Goal: Information Seeking & Learning: Obtain resource

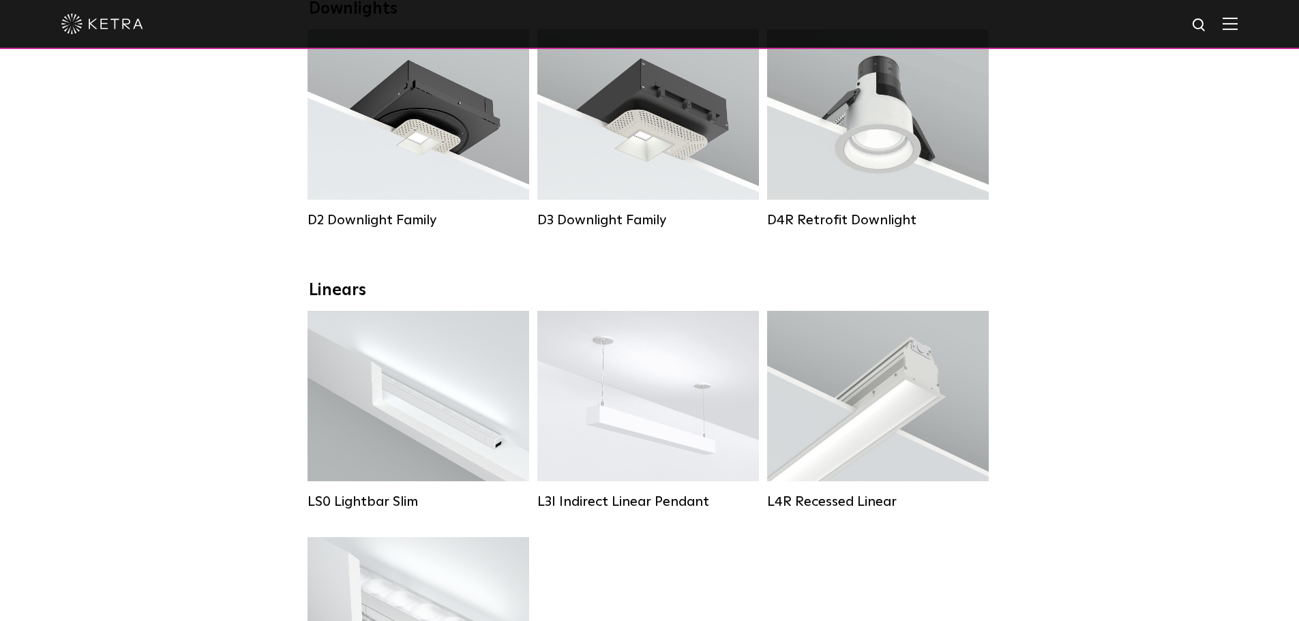
scroll to position [205, 0]
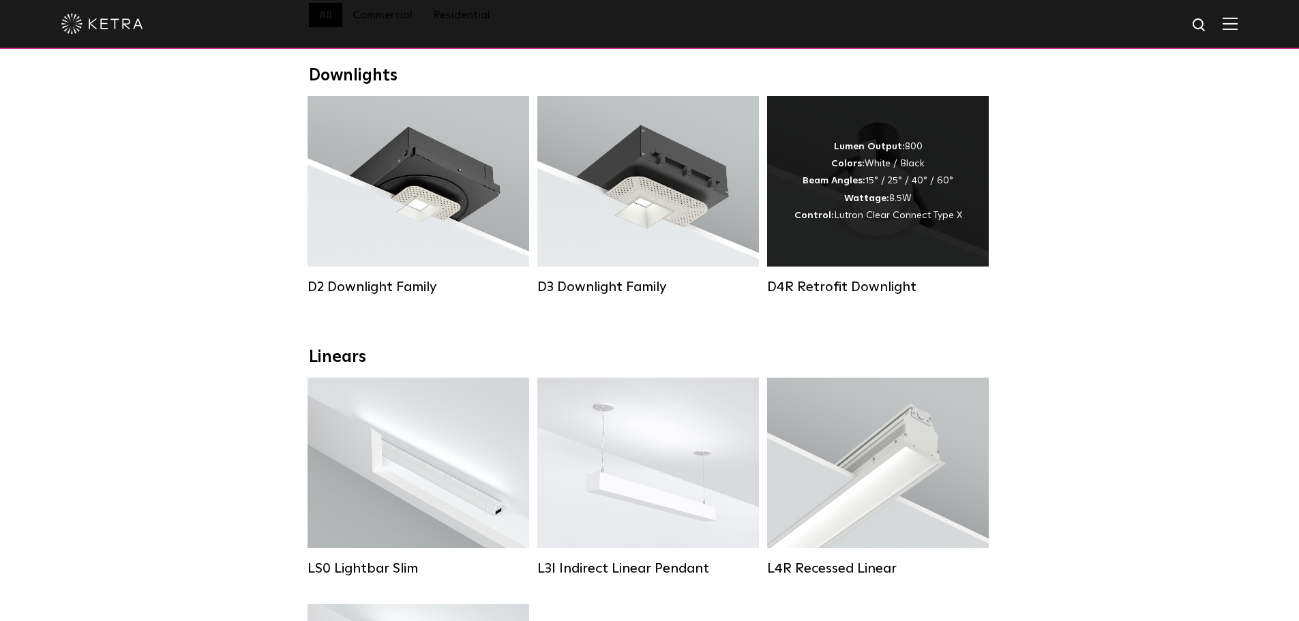
click at [917, 247] on div "Lumen Output: 800 Colors: White / Black Beam Angles: 15° / 25° / 40° / 60° Watt…" at bounding box center [878, 181] width 222 height 170
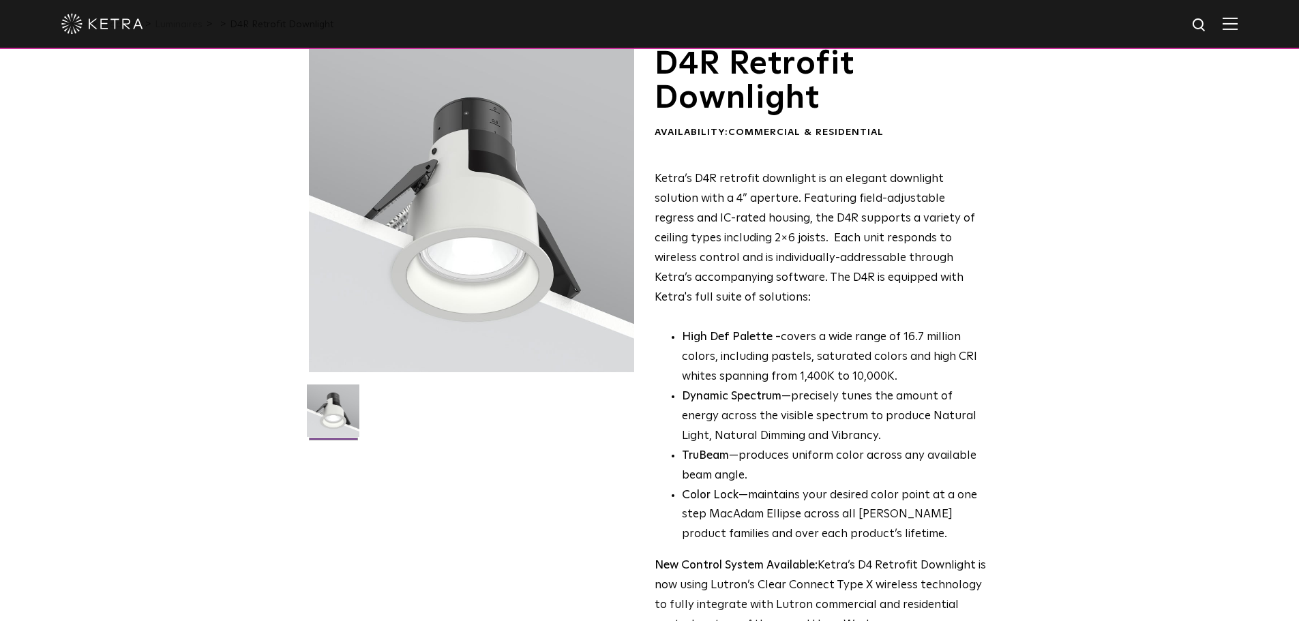
scroll to position [205, 0]
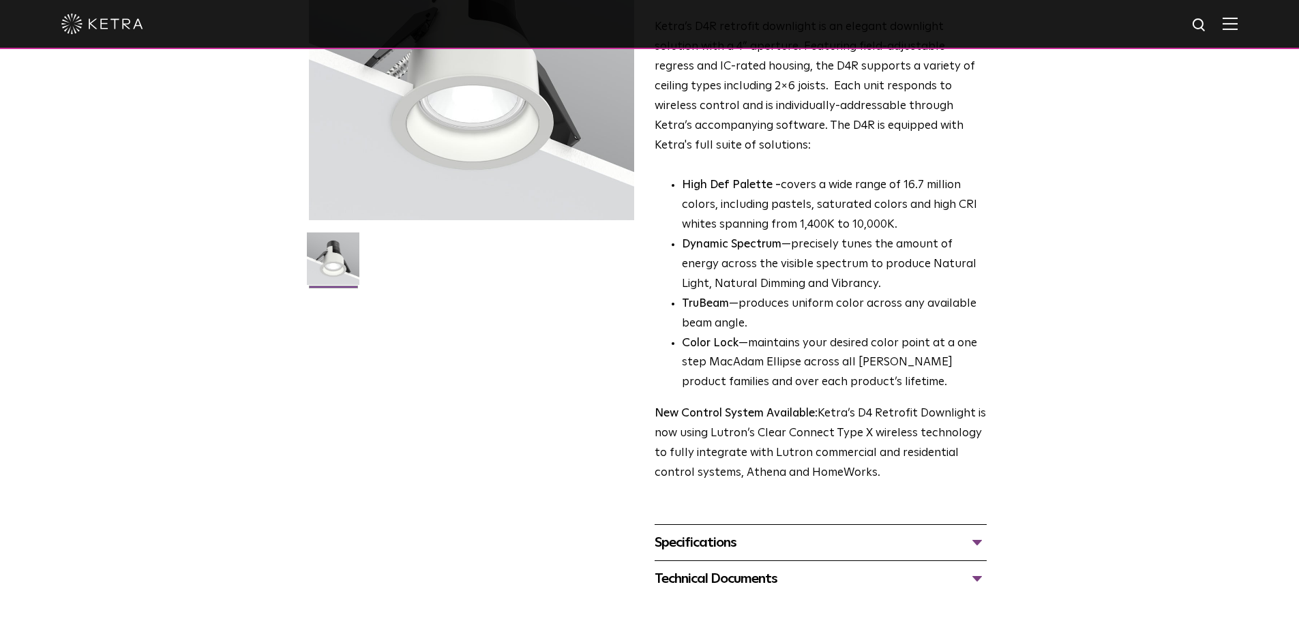
click at [979, 547] on div "Specifications" at bounding box center [821, 543] width 332 height 22
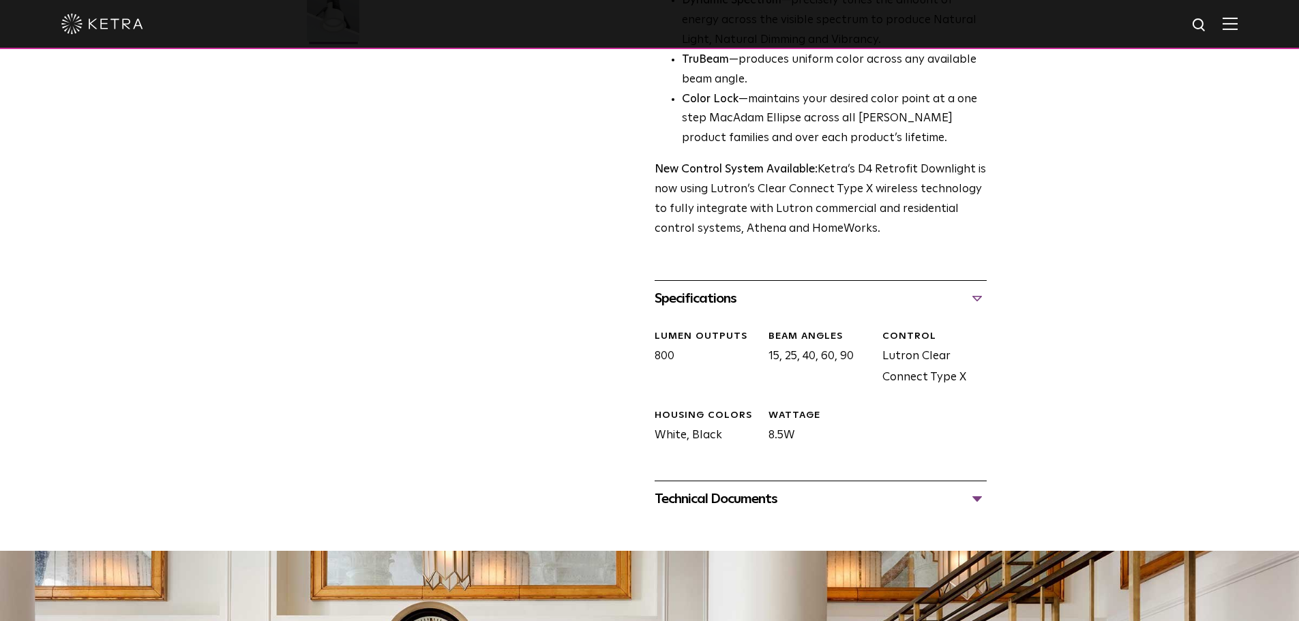
scroll to position [477, 0]
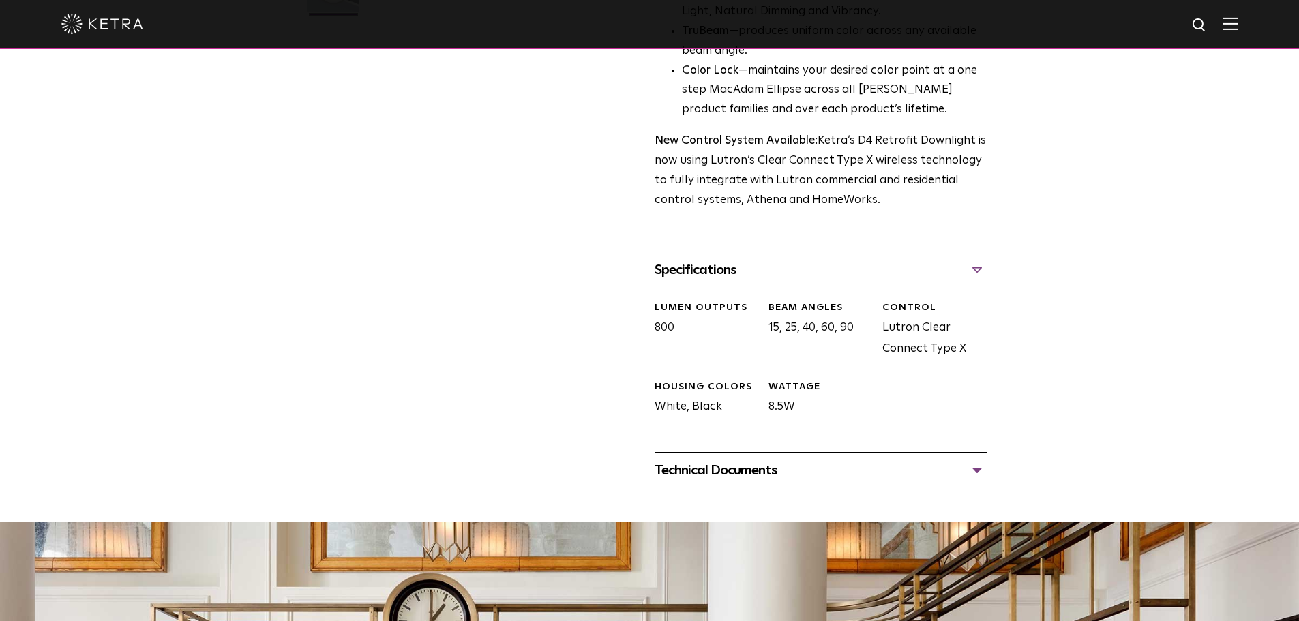
click at [977, 466] on div "Technical Documents" at bounding box center [821, 471] width 332 height 22
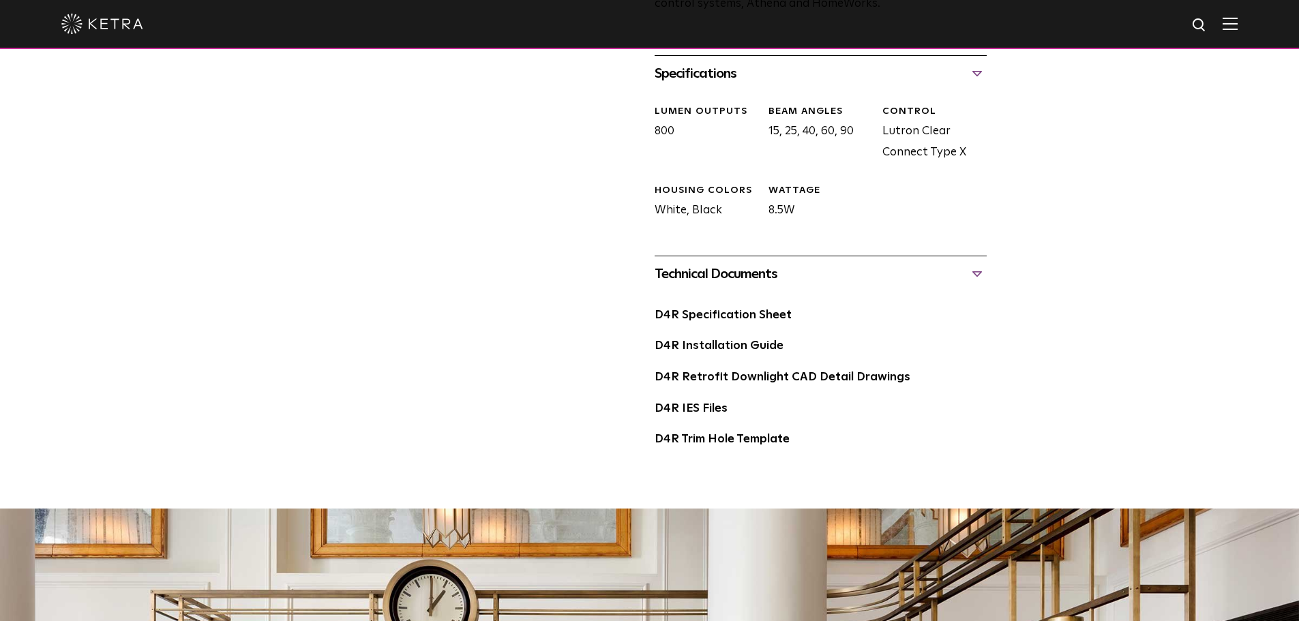
scroll to position [682, 0]
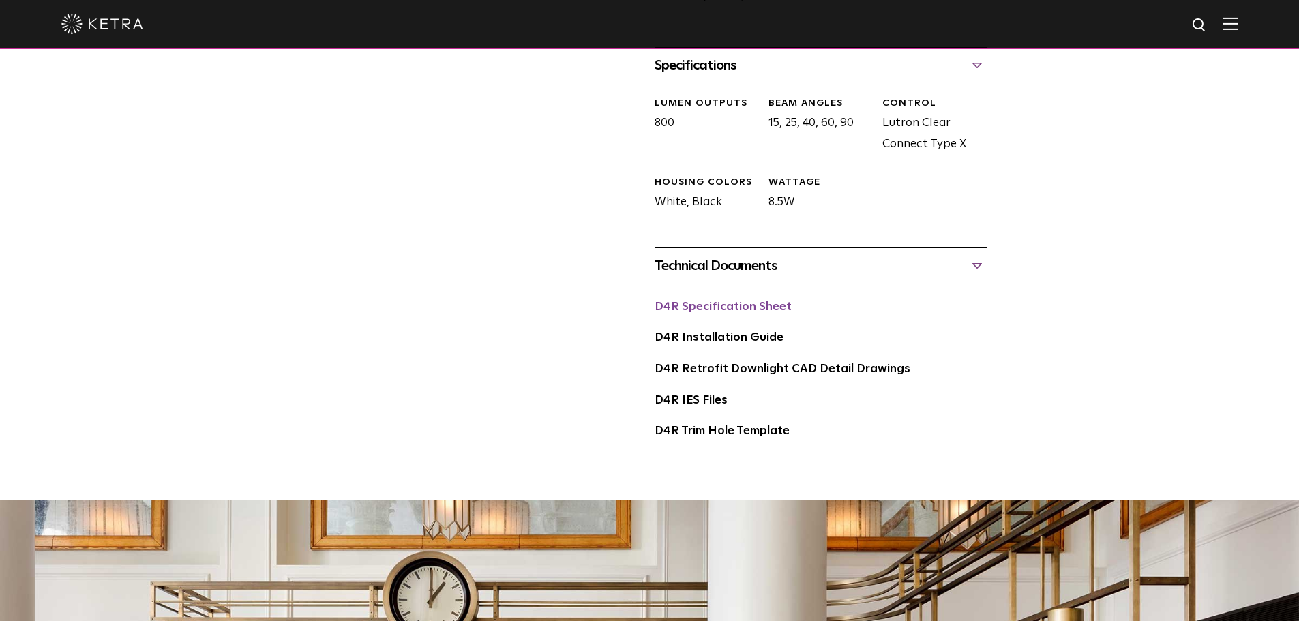
click at [756, 311] on link "D4R Specification Sheet" at bounding box center [723, 307] width 137 height 12
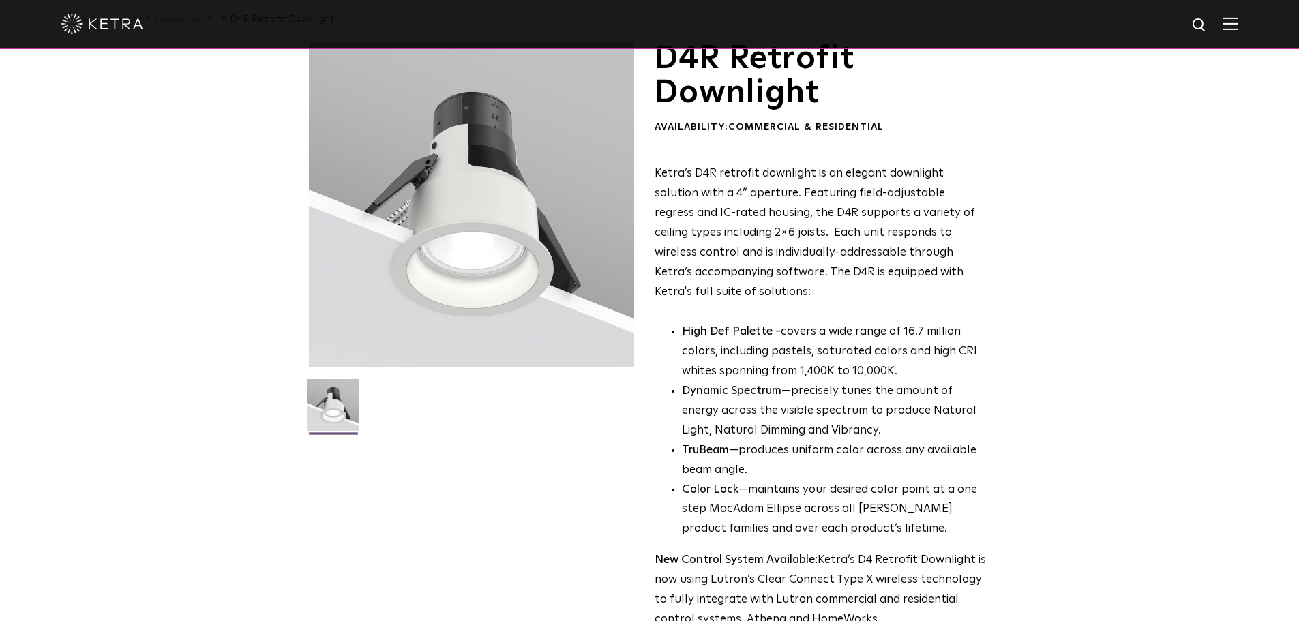
scroll to position [0, 0]
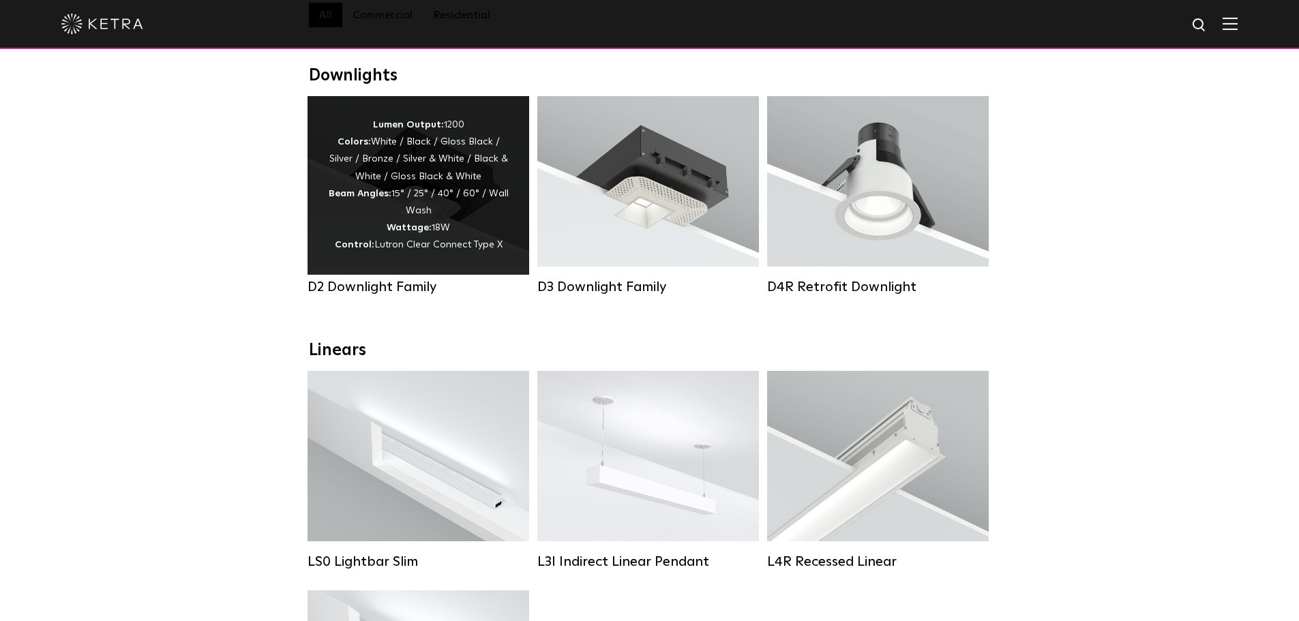
click at [469, 271] on div "Lumen Output: 1200 Colors: White / Black / Gloss Black / Silver / Bronze / Silv…" at bounding box center [419, 185] width 222 height 179
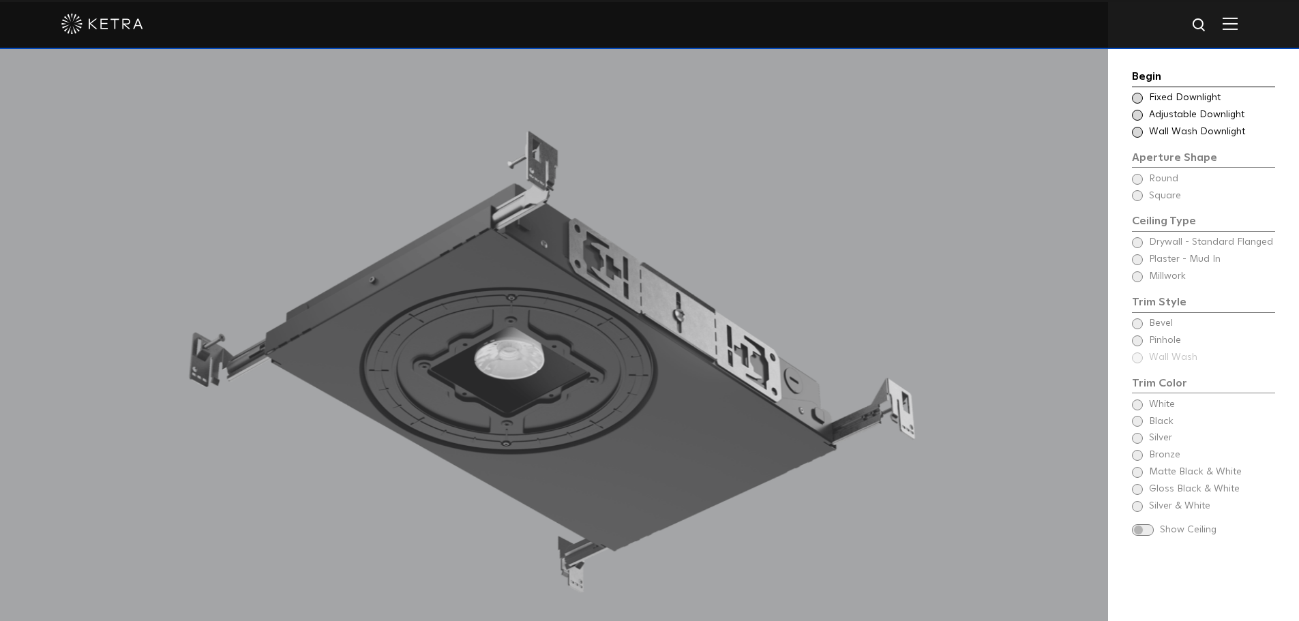
scroll to position [1296, 0]
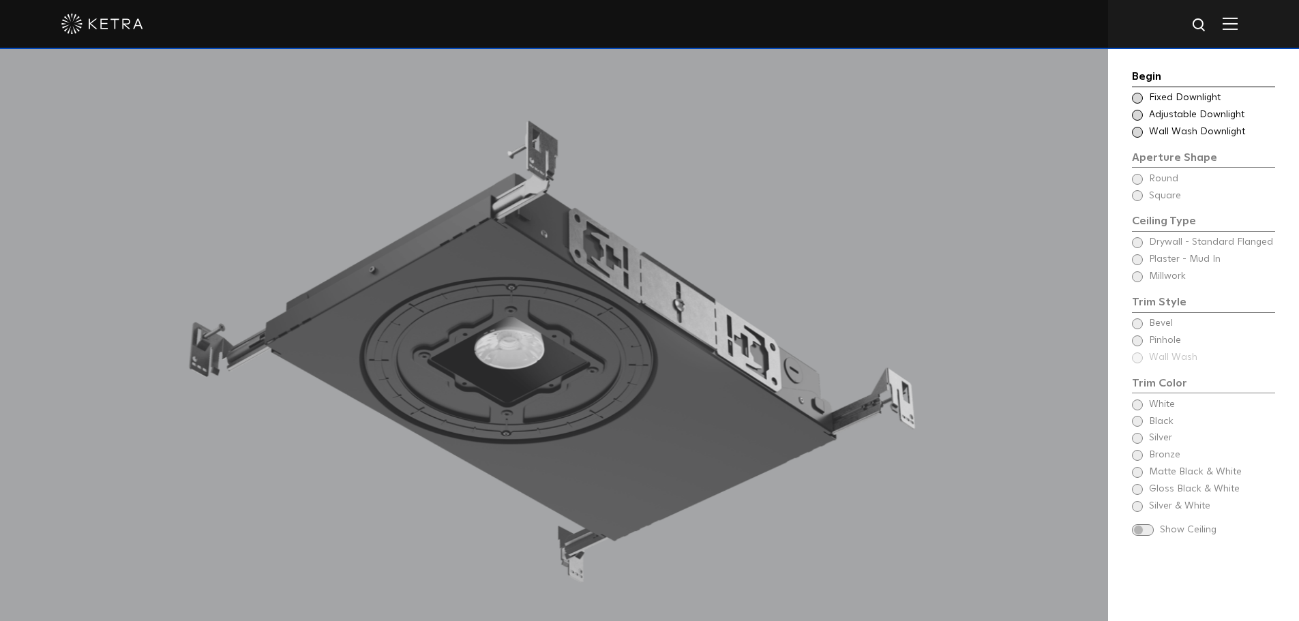
click at [1137, 98] on span at bounding box center [1137, 98] width 11 height 11
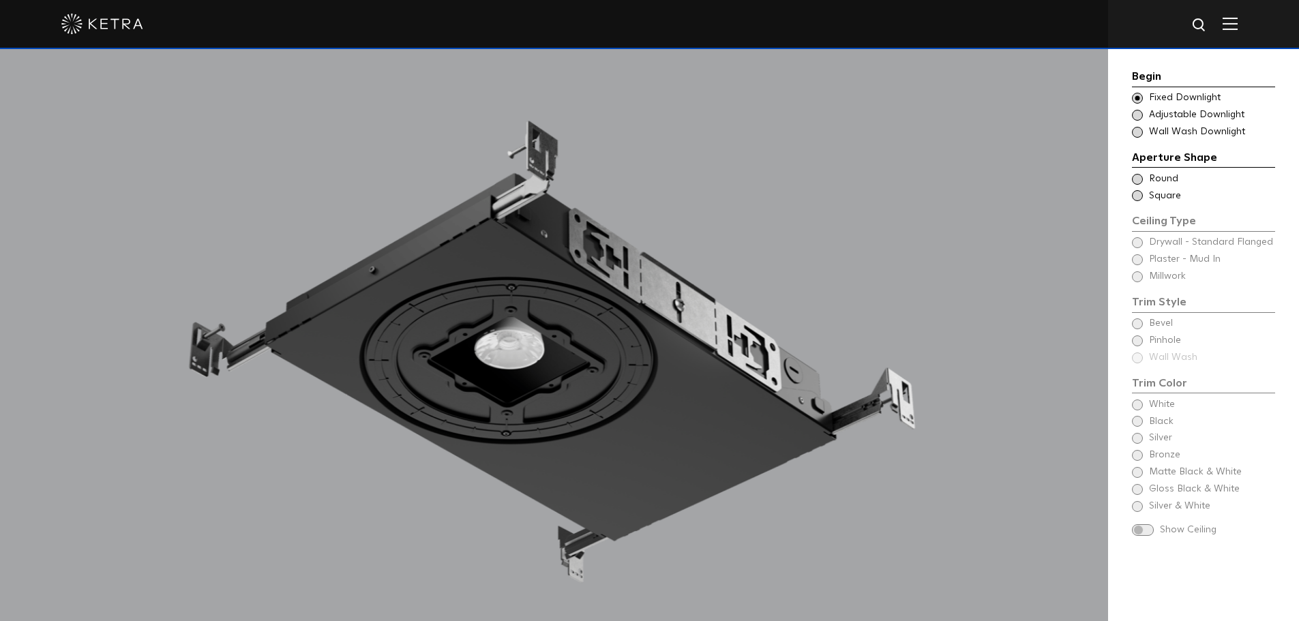
click at [1139, 179] on span at bounding box center [1137, 179] width 11 height 11
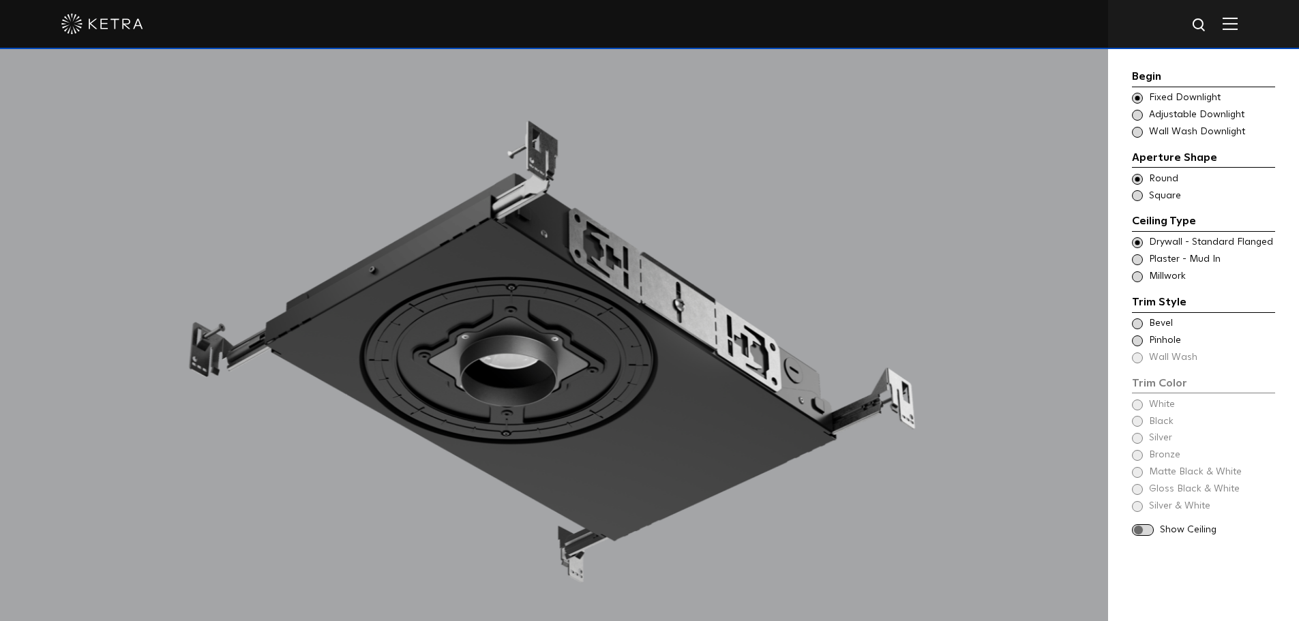
click at [1137, 276] on span at bounding box center [1137, 276] width 11 height 11
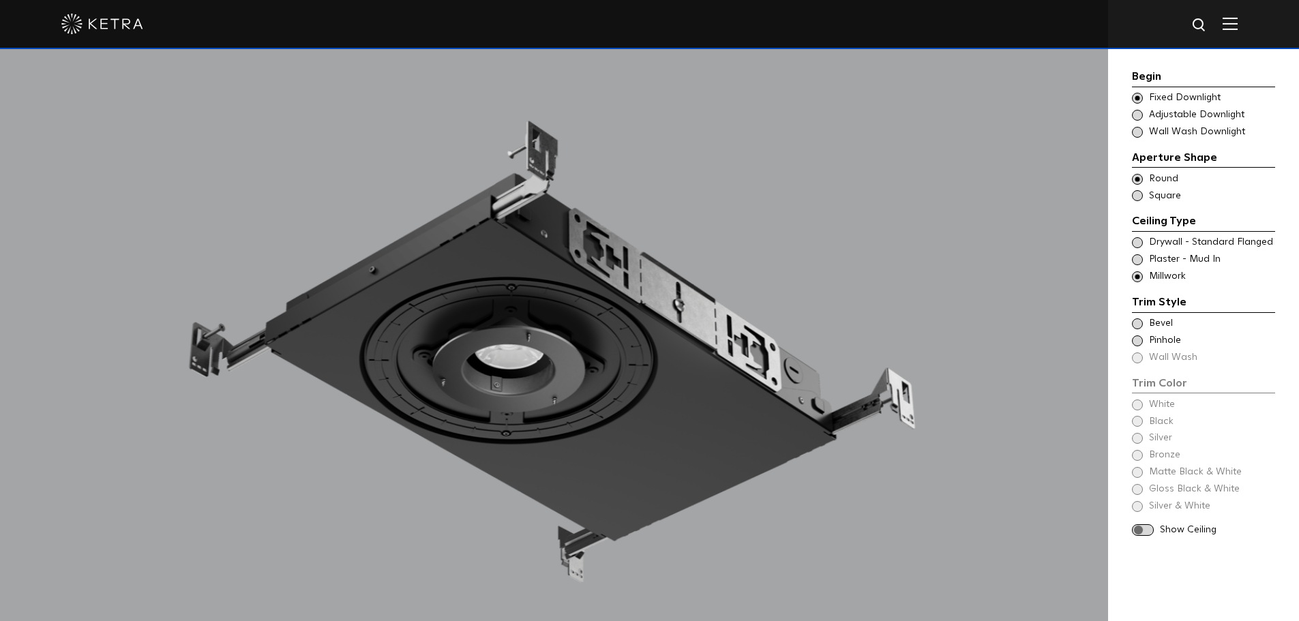
click at [1137, 261] on span at bounding box center [1137, 259] width 11 height 11
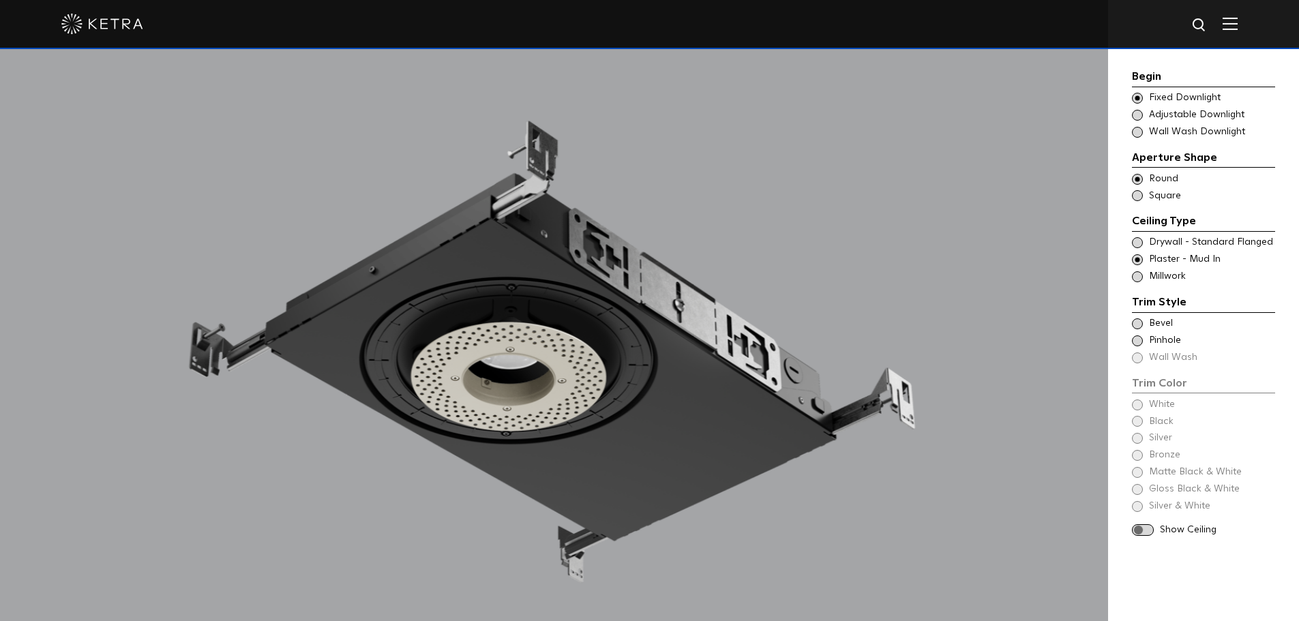
click at [1138, 243] on span at bounding box center [1137, 242] width 11 height 11
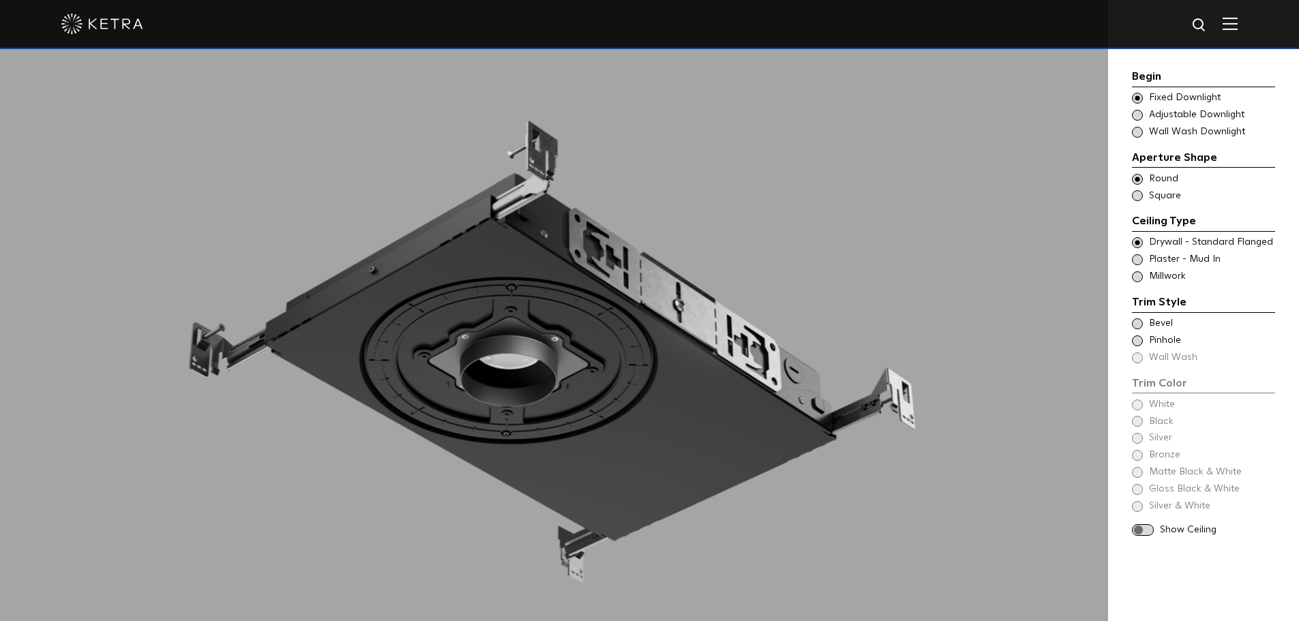
click at [1138, 259] on span at bounding box center [1137, 259] width 11 height 11
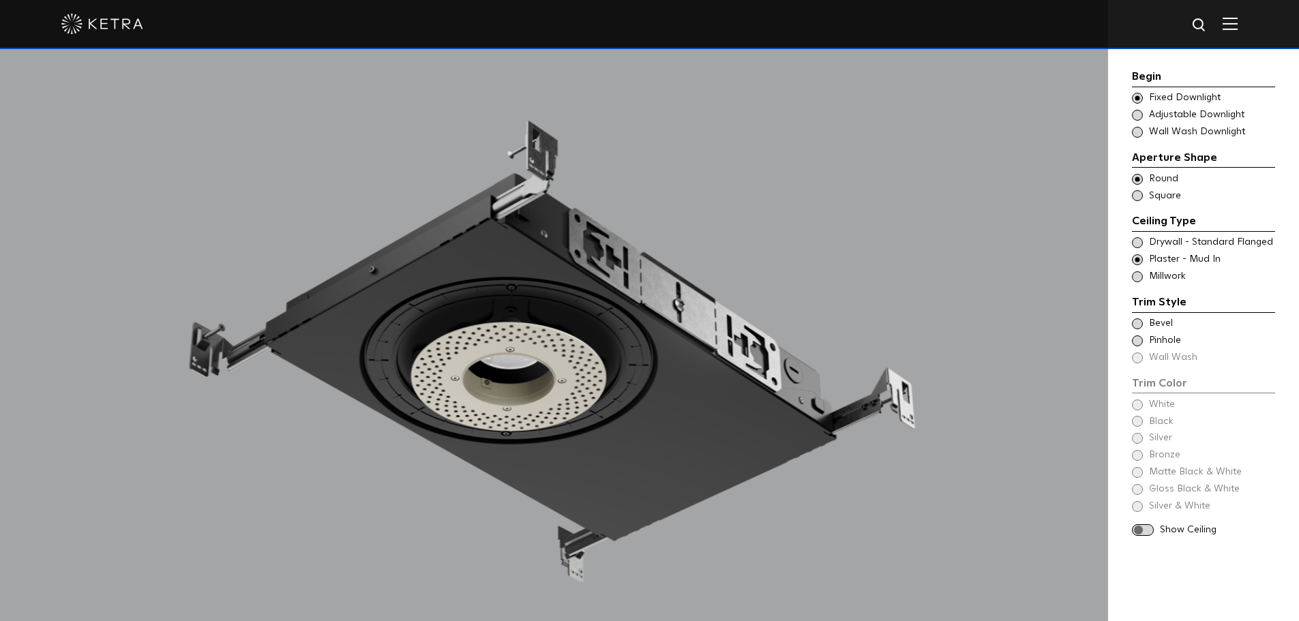
click at [1136, 319] on div "Trim Color - Round - Flangeless Bevel" at bounding box center [1203, 324] width 143 height 14
click at [1136, 342] on span at bounding box center [1137, 341] width 11 height 11
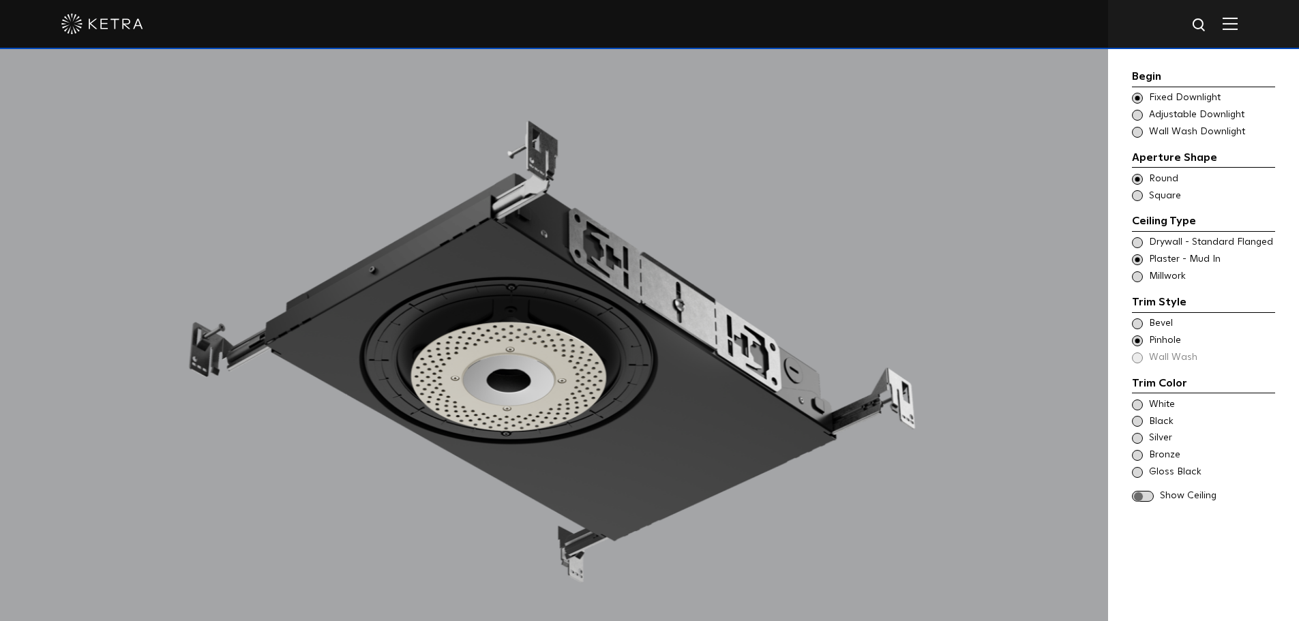
click at [1135, 325] on span at bounding box center [1137, 323] width 11 height 11
click at [1140, 358] on div "Trim Color - Round - Flangeless Bevel Trim Color - Round - Pinhole - Flangeless…" at bounding box center [1203, 341] width 143 height 48
click at [1136, 134] on span at bounding box center [1137, 132] width 11 height 11
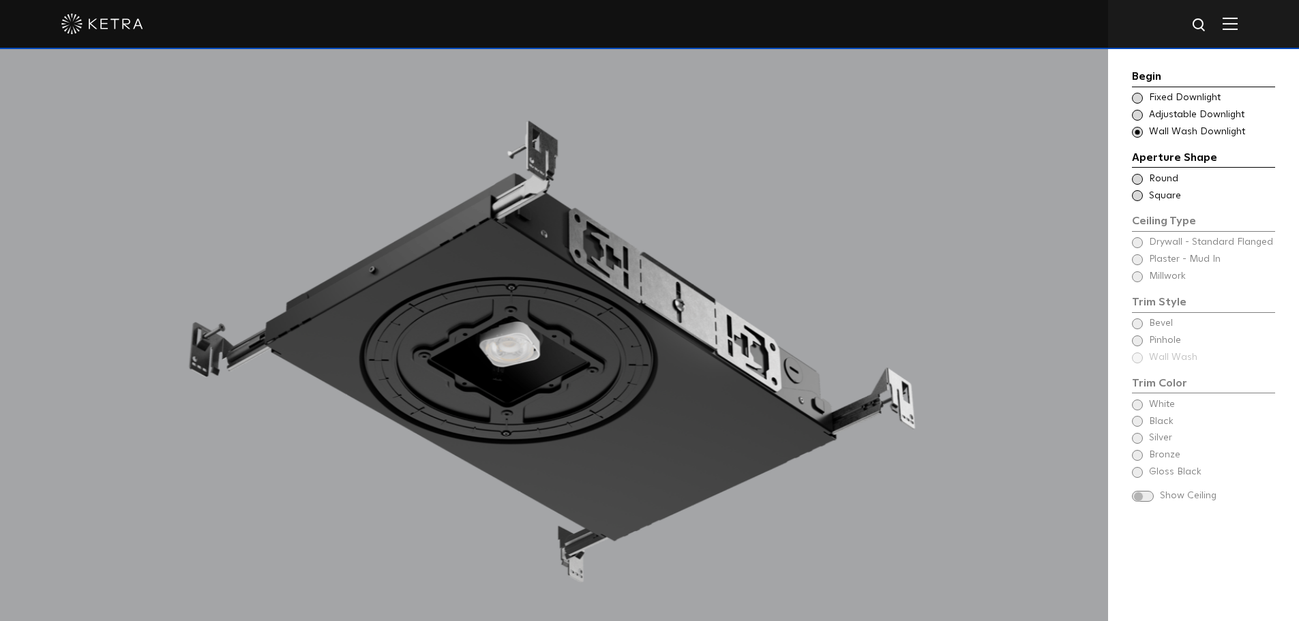
click at [1137, 180] on span at bounding box center [1137, 179] width 11 height 11
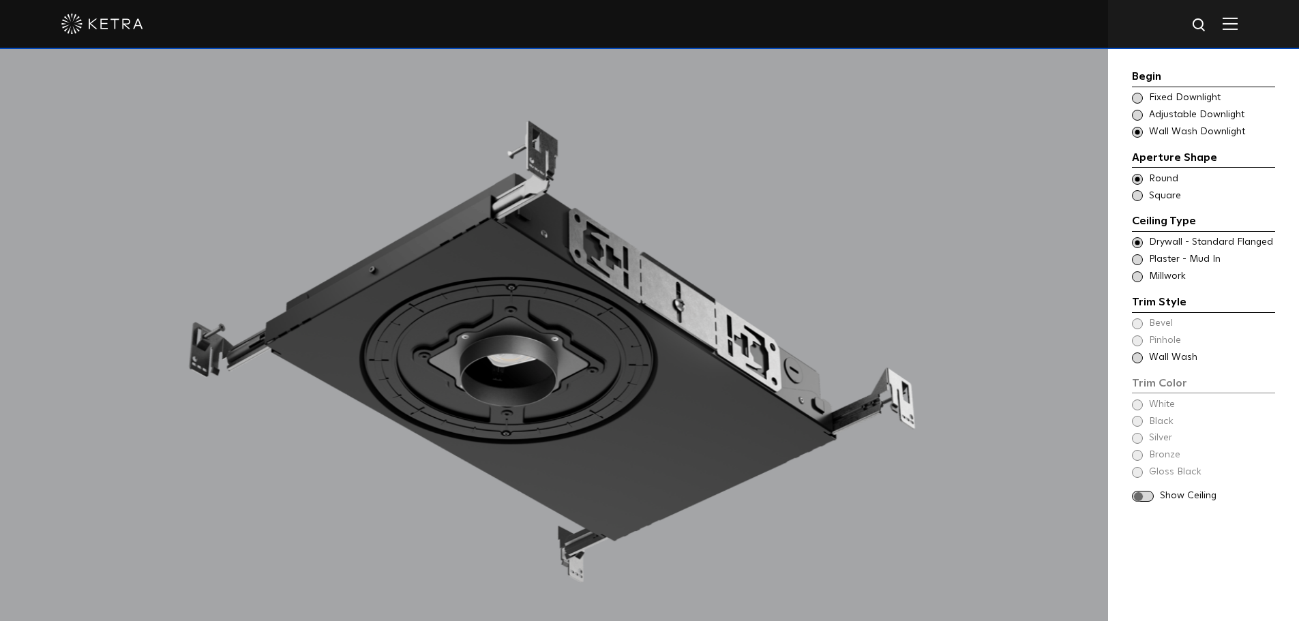
click at [1137, 357] on span at bounding box center [1137, 358] width 11 height 11
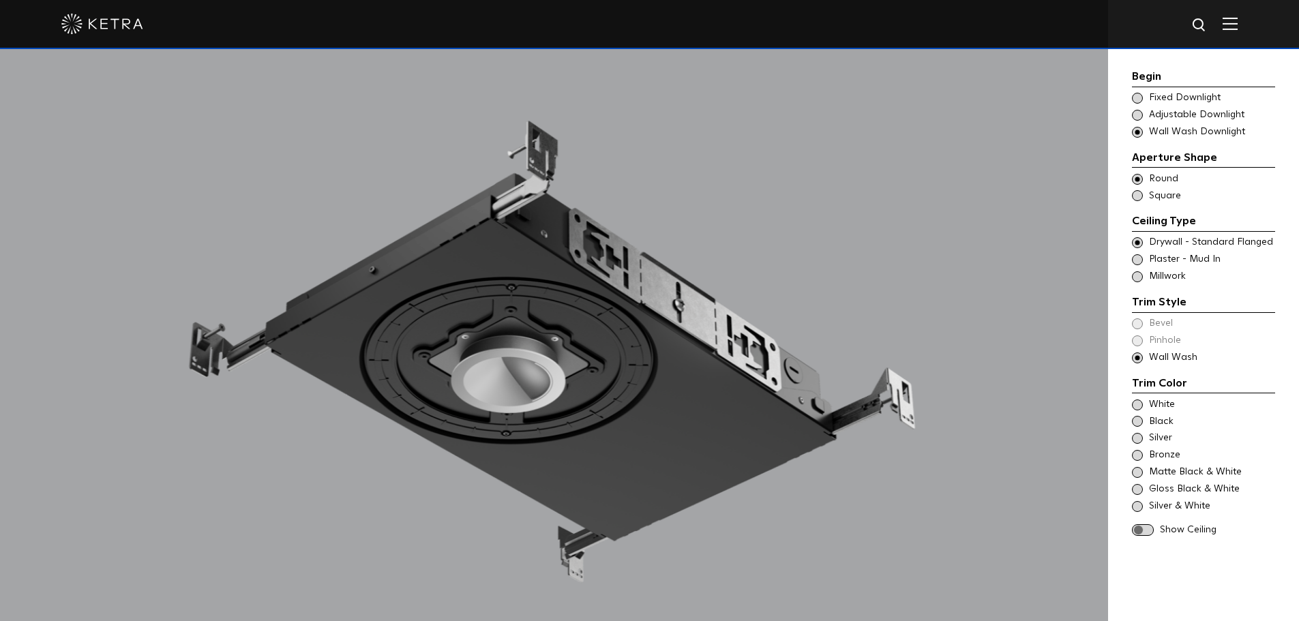
click at [1137, 116] on span at bounding box center [1137, 115] width 11 height 11
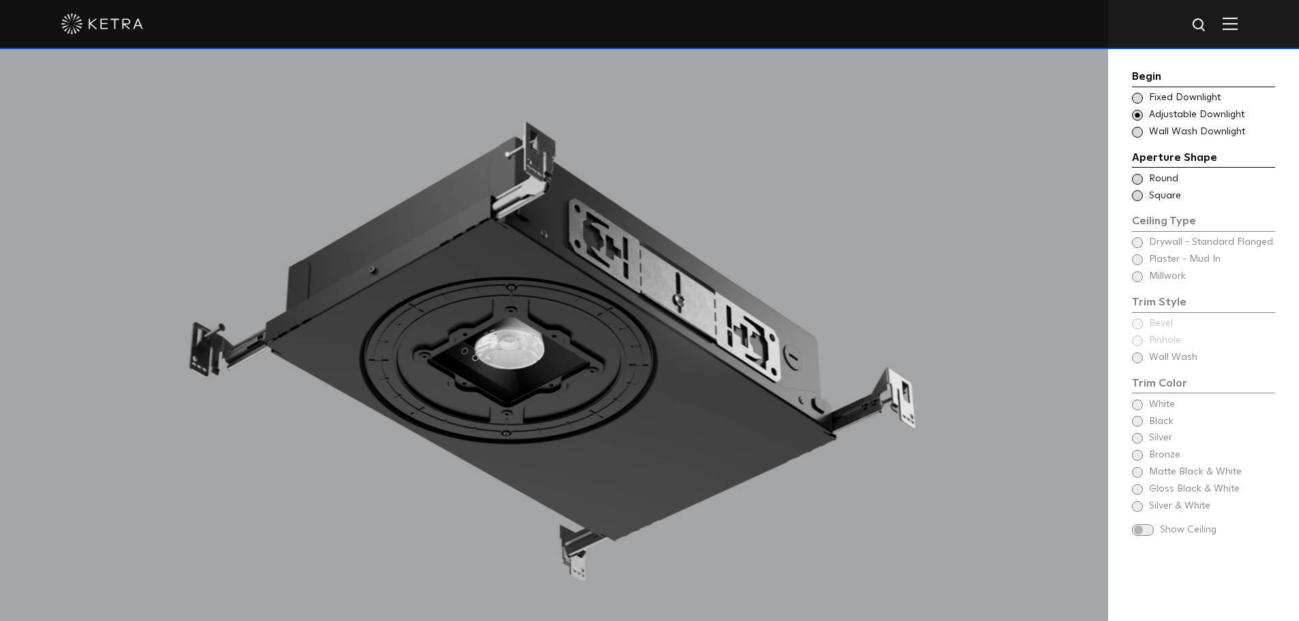
click at [1137, 182] on span at bounding box center [1137, 179] width 11 height 11
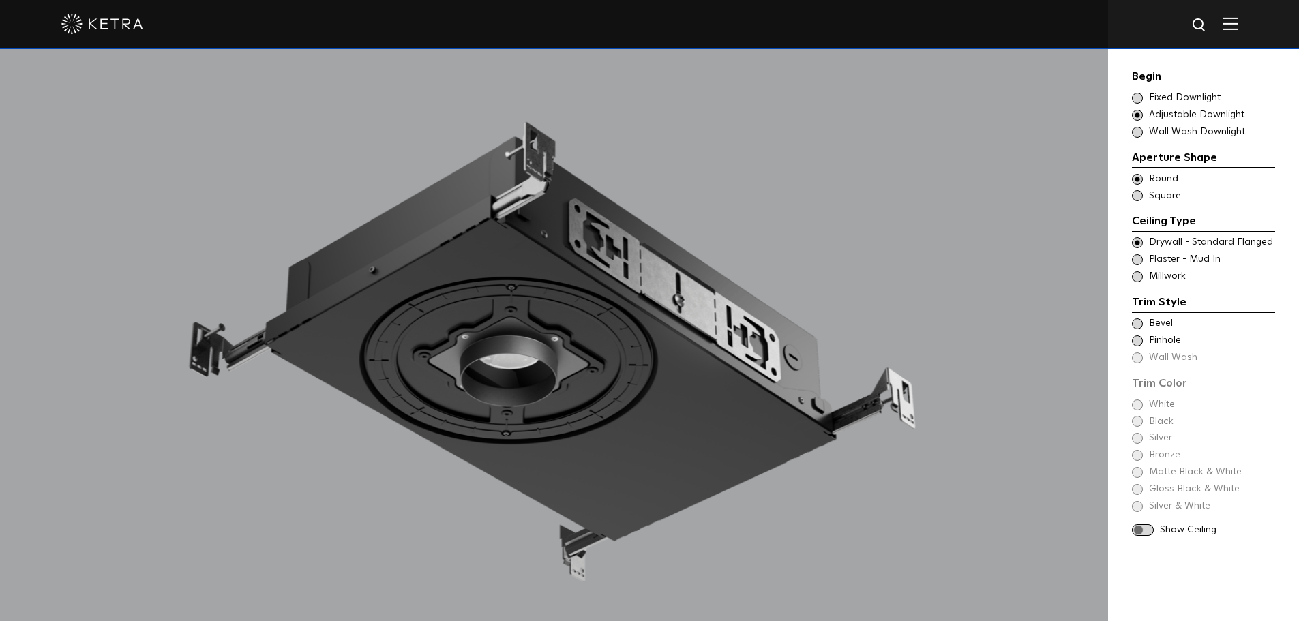
click at [1136, 256] on span at bounding box center [1137, 259] width 11 height 11
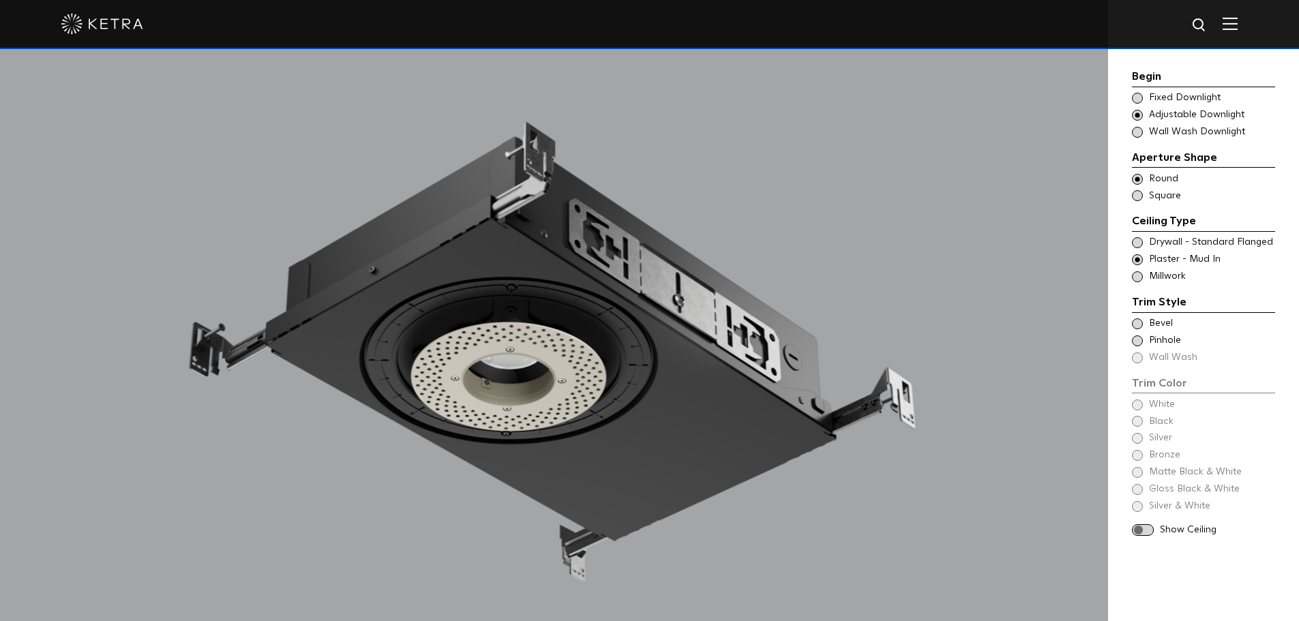
click at [1136, 322] on span at bounding box center [1137, 323] width 11 height 11
click at [1138, 420] on span at bounding box center [1137, 421] width 11 height 11
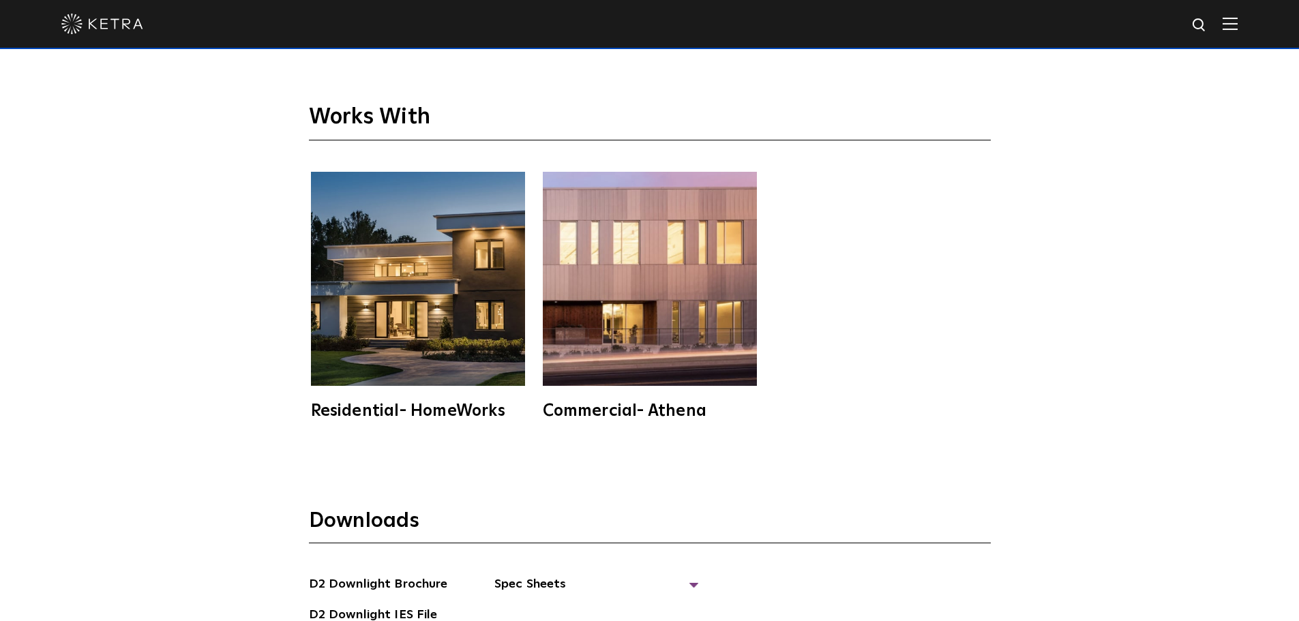
scroll to position [3615, 0]
